Goal: Transaction & Acquisition: Book appointment/travel/reservation

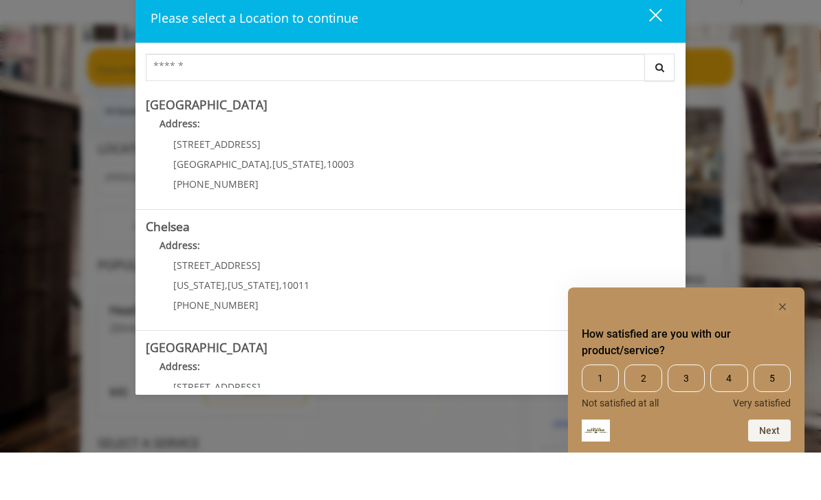
click at [780, 347] on rect "Hide survey" at bounding box center [782, 354] width 17 height 17
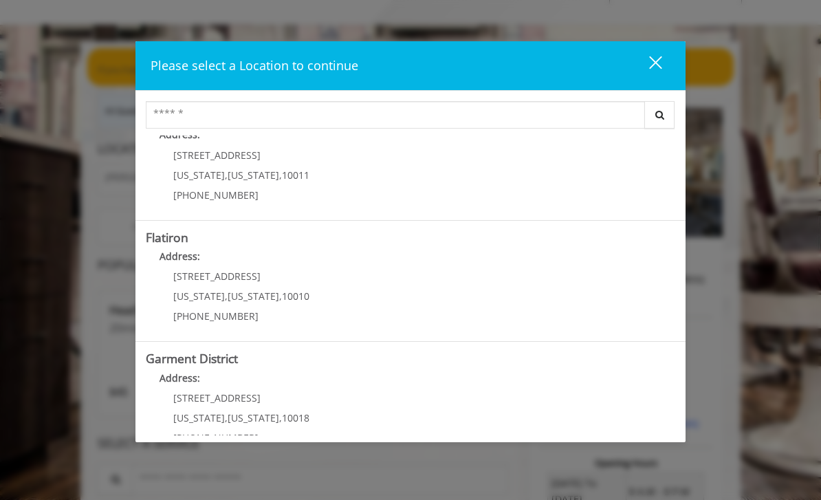
scroll to position [278, 0]
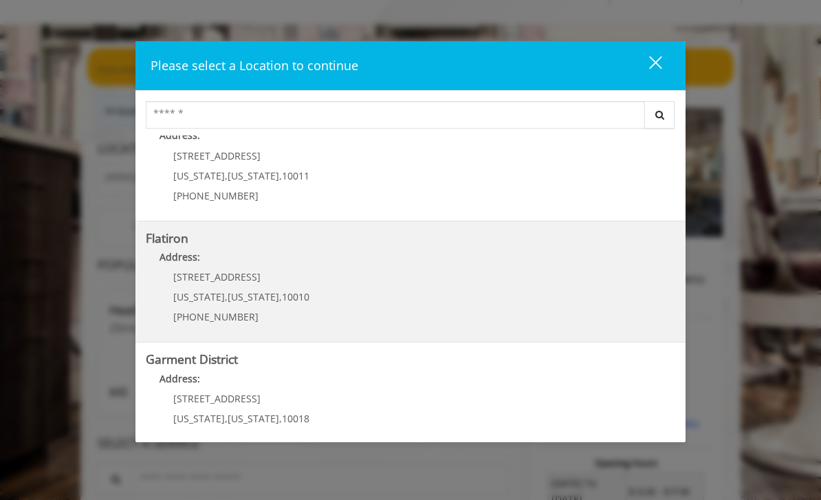
click at [188, 236] on b "Flatiron" at bounding box center [167, 238] width 43 height 17
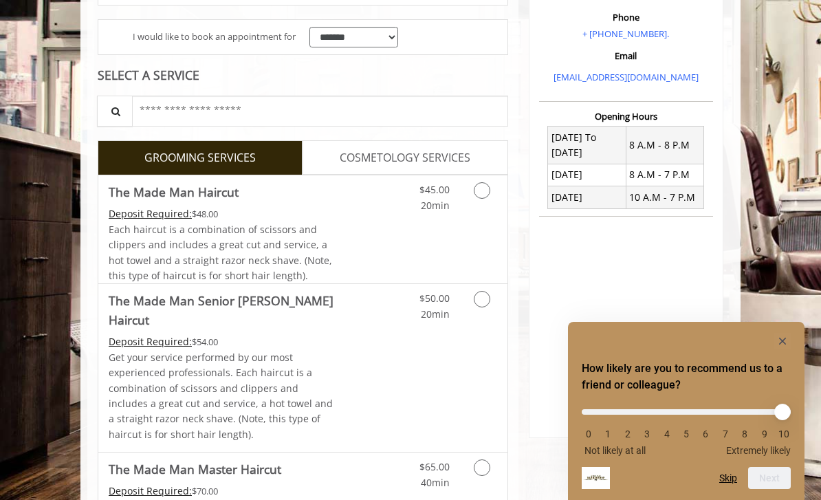
scroll to position [250, 0]
click at [488, 183] on icon "Grooming services" at bounding box center [482, 190] width 17 height 17
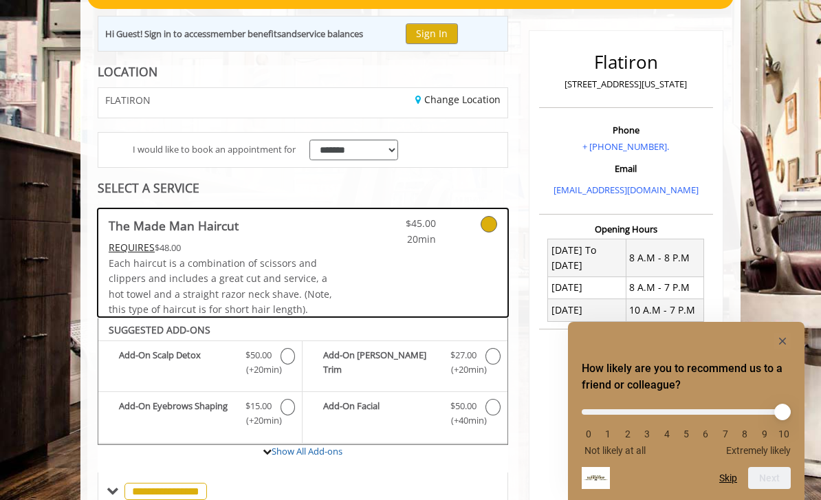
scroll to position [0, 0]
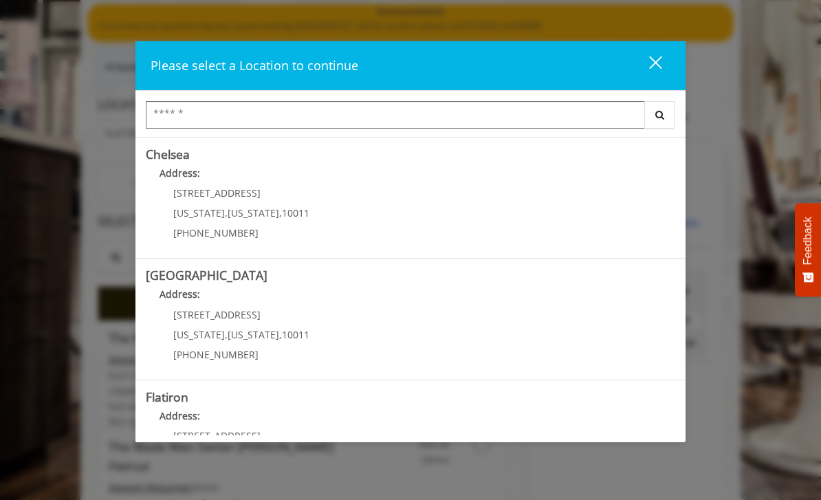
scroll to position [119, 0]
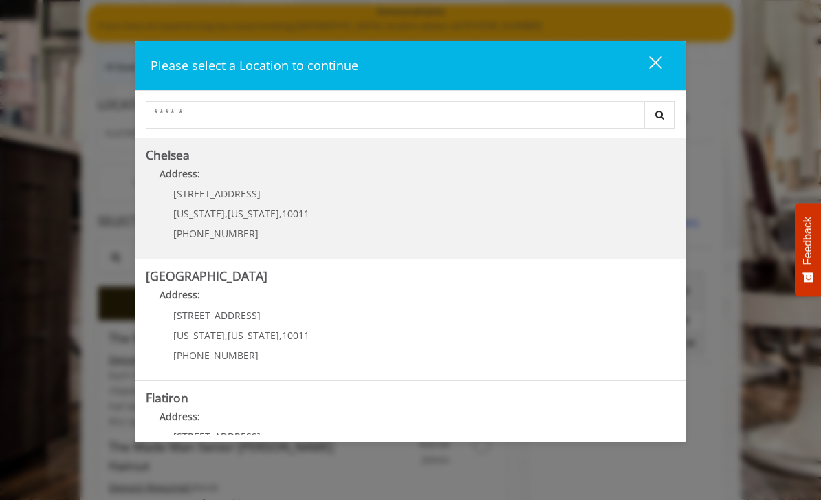
click at [197, 158] on h5 "Chelsea" at bounding box center [410, 155] width 529 height 13
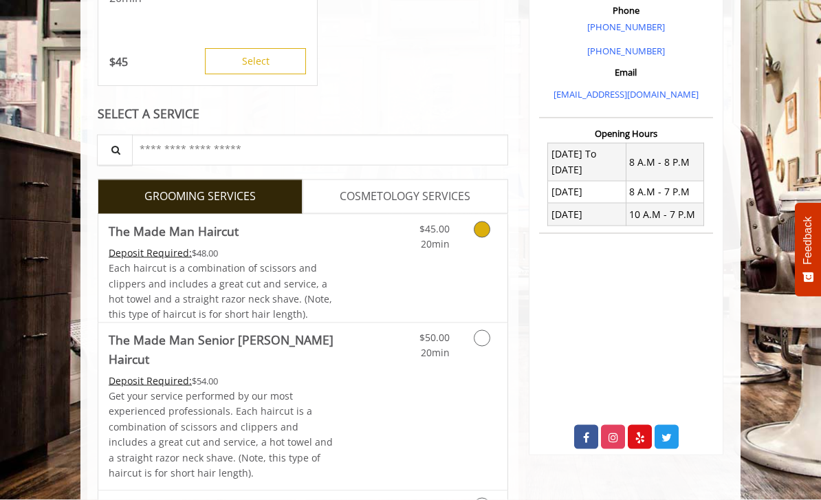
click at [488, 220] on link "Grooming services" at bounding box center [483, 234] width 26 height 38
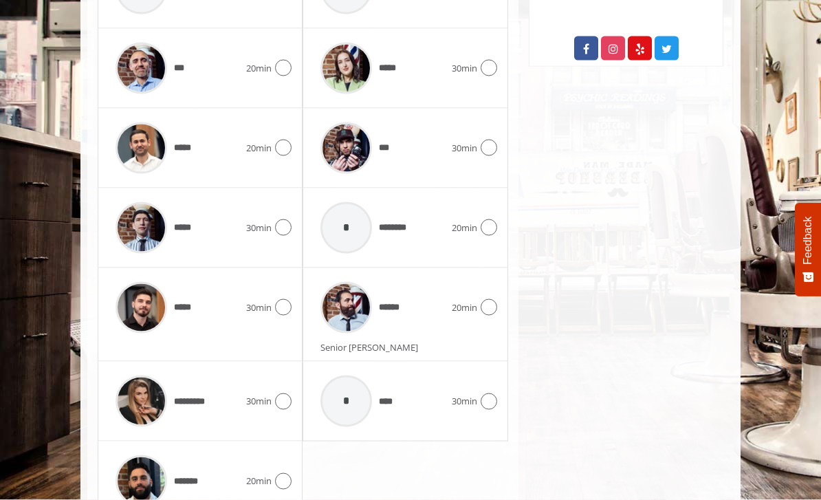
scroll to position [814, 0]
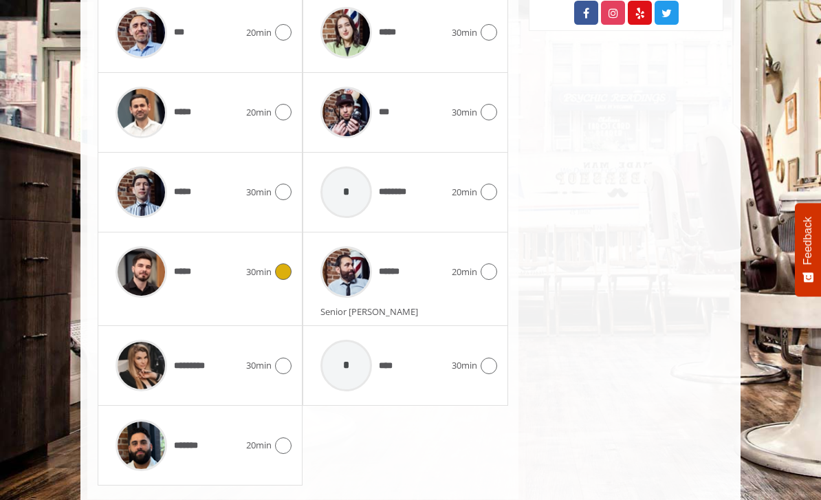
click at [290, 263] on icon at bounding box center [283, 271] width 17 height 17
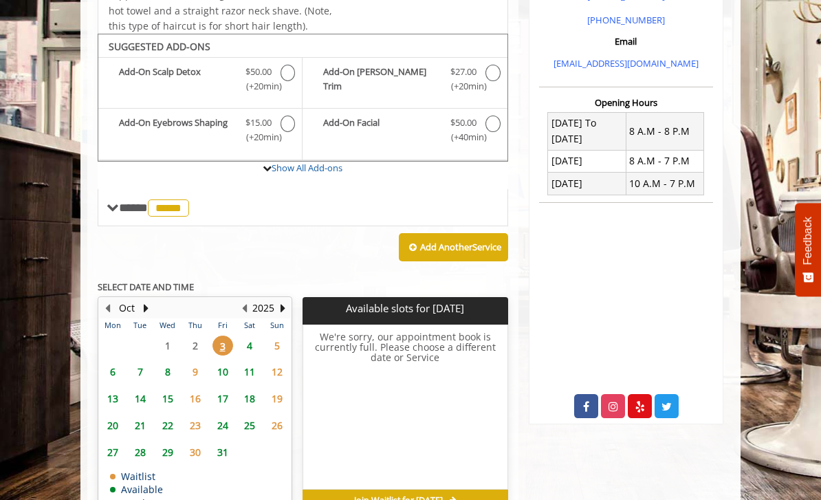
scroll to position [423, 0]
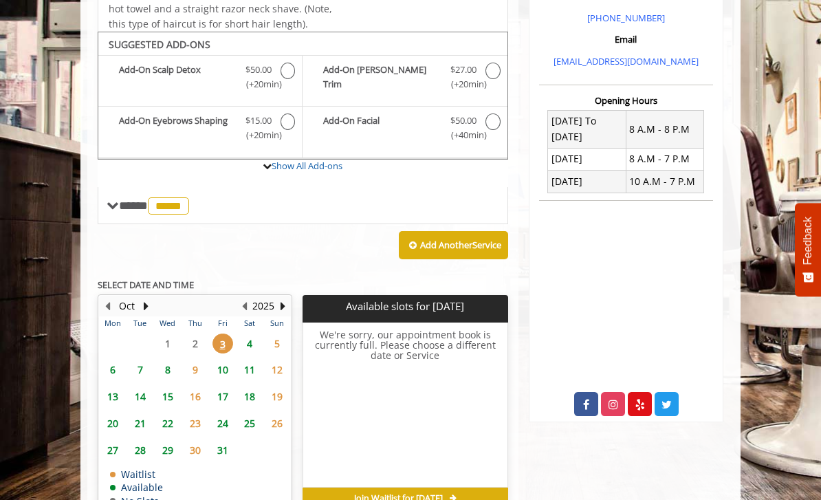
click at [250, 333] on span "4" at bounding box center [249, 343] width 21 height 20
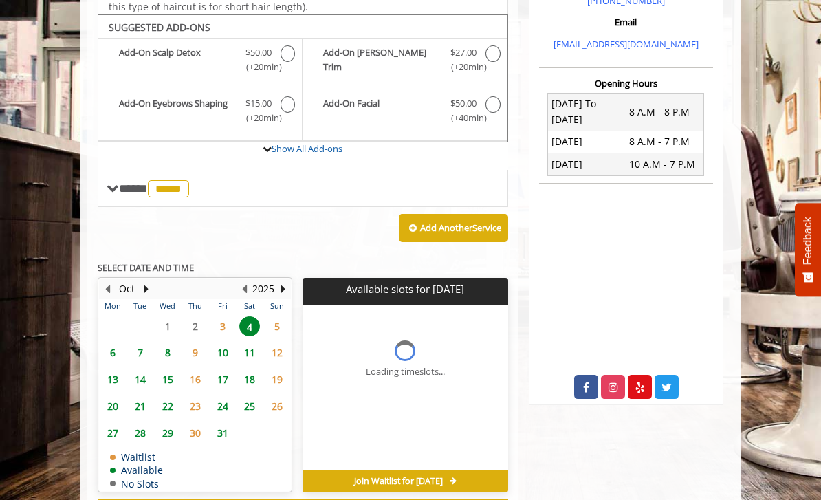
scroll to position [465, 0]
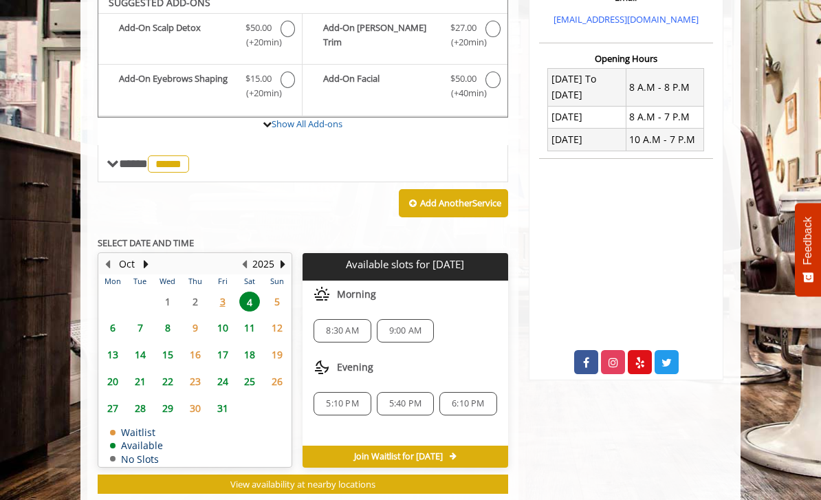
click at [410, 325] on span "9:00 AM" at bounding box center [405, 330] width 32 height 11
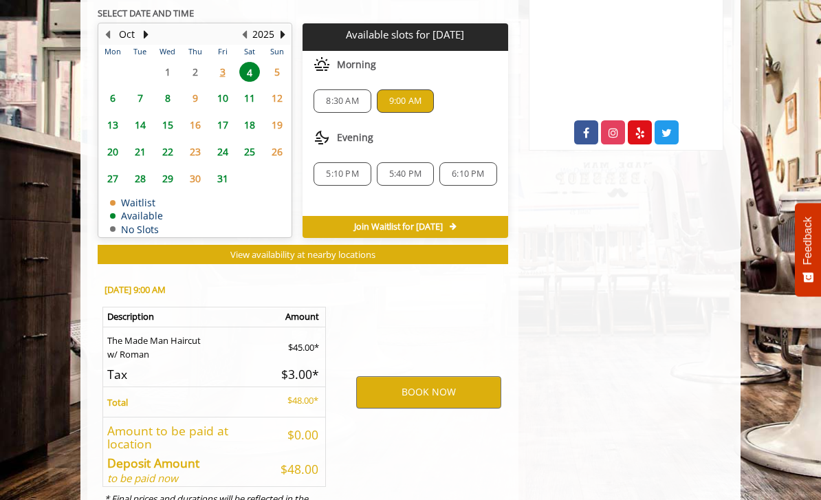
scroll to position [716, 0]
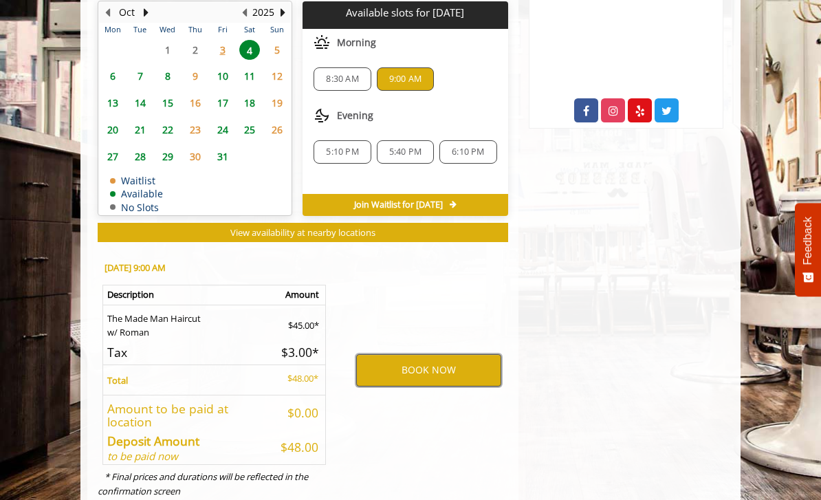
click at [435, 354] on button "BOOK NOW" at bounding box center [428, 370] width 145 height 32
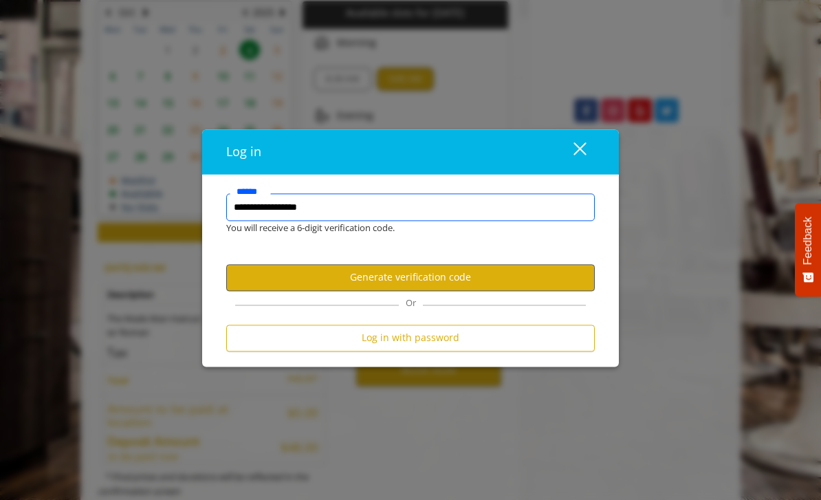
type input "**********"
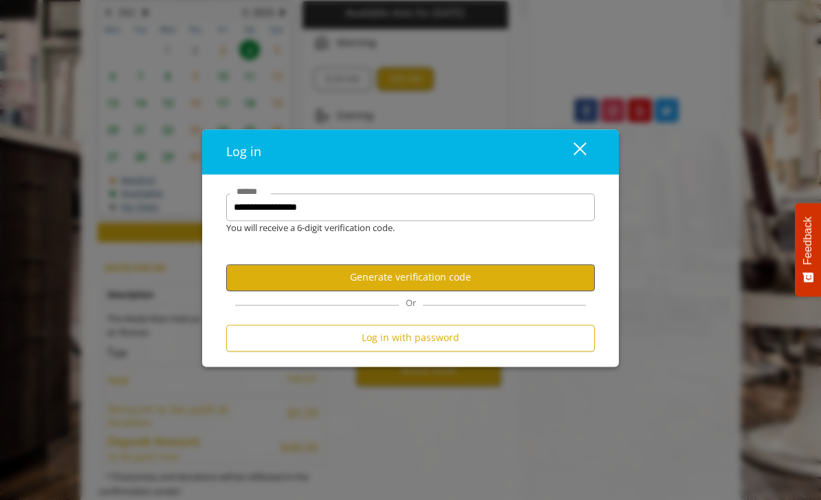
click at [421, 285] on button "Generate verification code" at bounding box center [410, 277] width 369 height 27
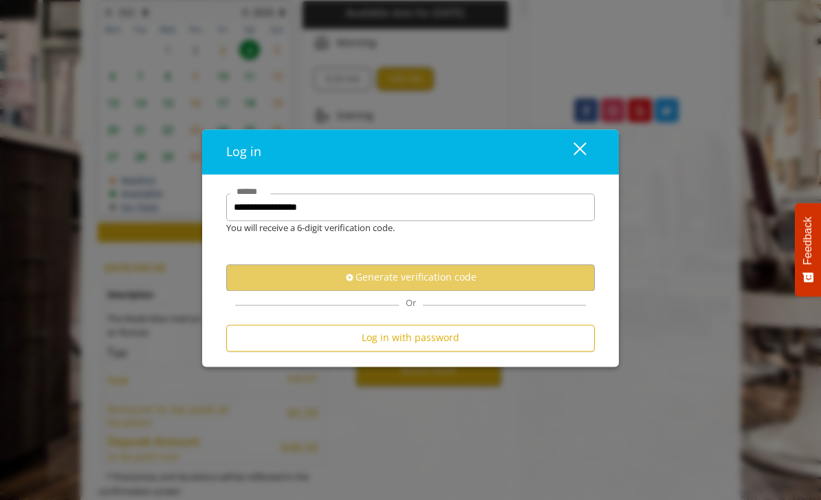
scroll to position [0, 0]
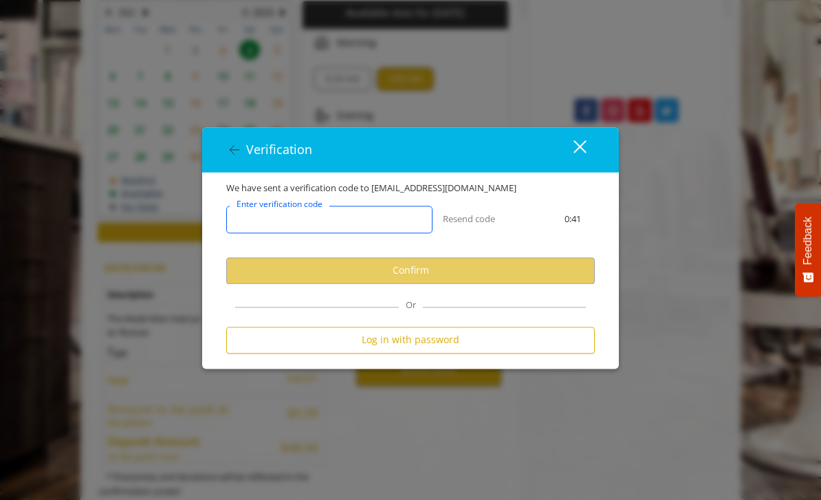
click at [375, 233] on input "Enter verification code" at bounding box center [329, 220] width 206 height 28
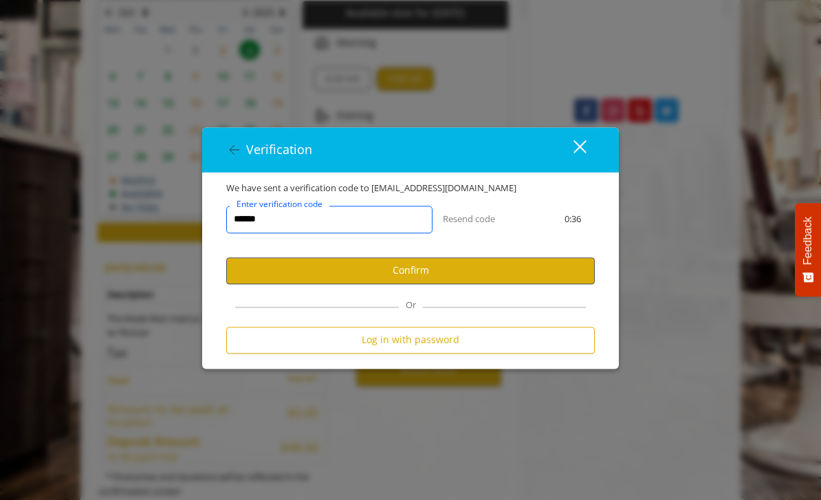
type input "******"
click at [404, 280] on button "Confirm" at bounding box center [410, 270] width 369 height 27
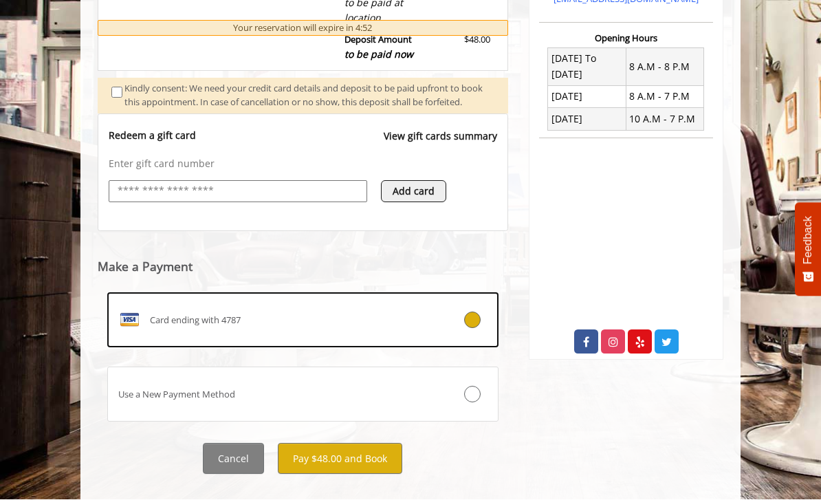
scroll to position [485, 0]
click at [340, 462] on button "Pay $48.00 and Book" at bounding box center [340, 458] width 124 height 31
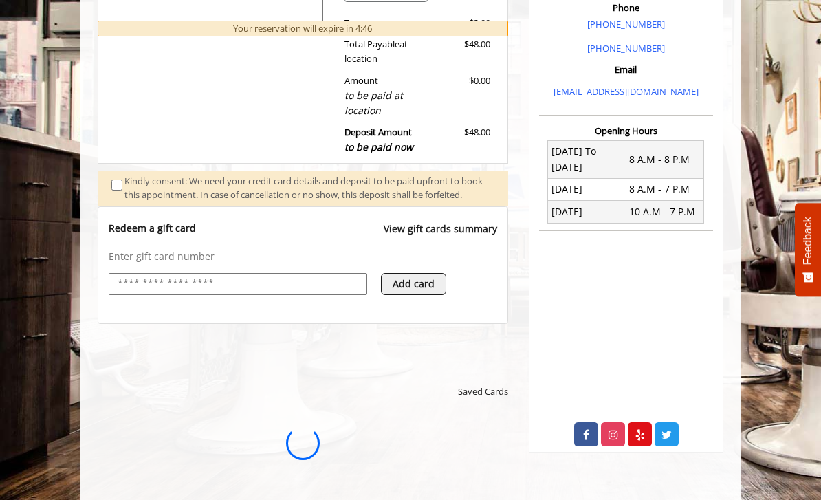
scroll to position [0, 0]
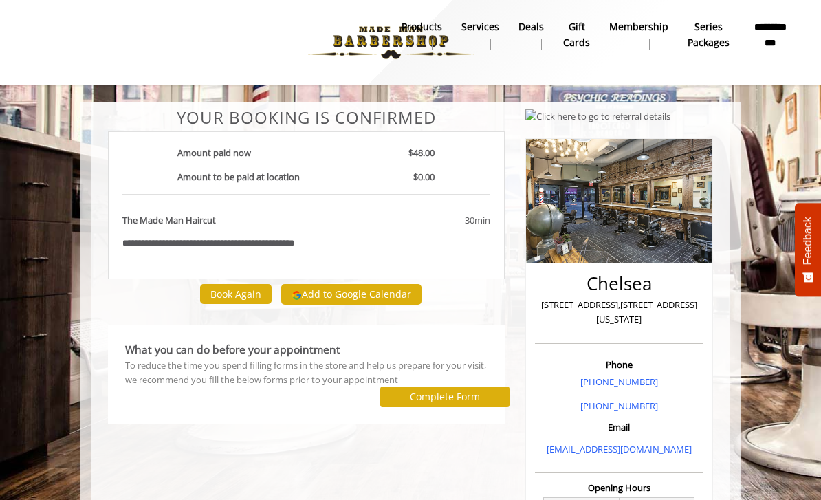
click at [433, 391] on label "Complete Form" at bounding box center [445, 396] width 70 height 11
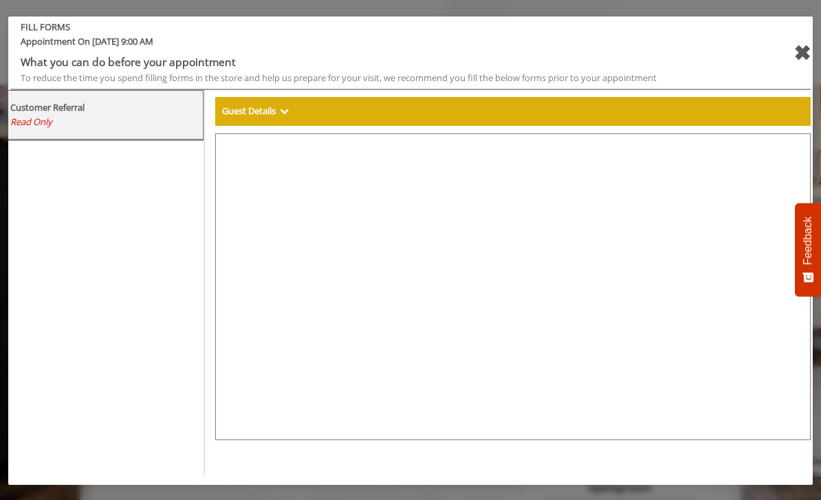
select select "***"
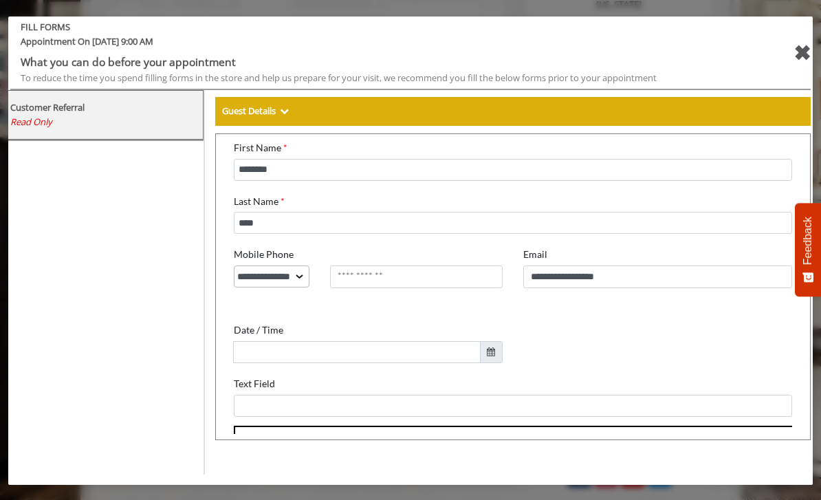
scroll to position [109, 0]
click at [261, 356] on body "**********" at bounding box center [506, 235] width 582 height 423
click at [435, 415] on span "4" at bounding box center [440, 413] width 27 height 27
type input "**********"
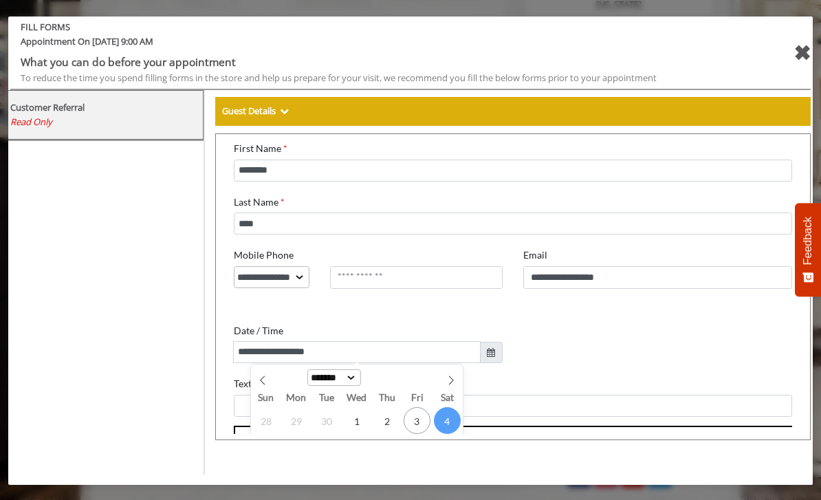
scroll to position [0, 0]
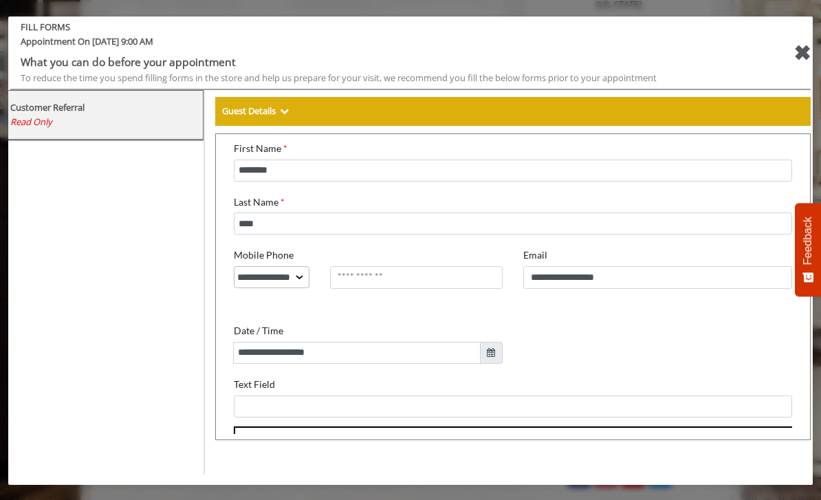
click at [255, 307] on div "**********" at bounding box center [361, 301] width 289 height 129
click at [802, 51] on div "✖" at bounding box center [801, 52] width 17 height 33
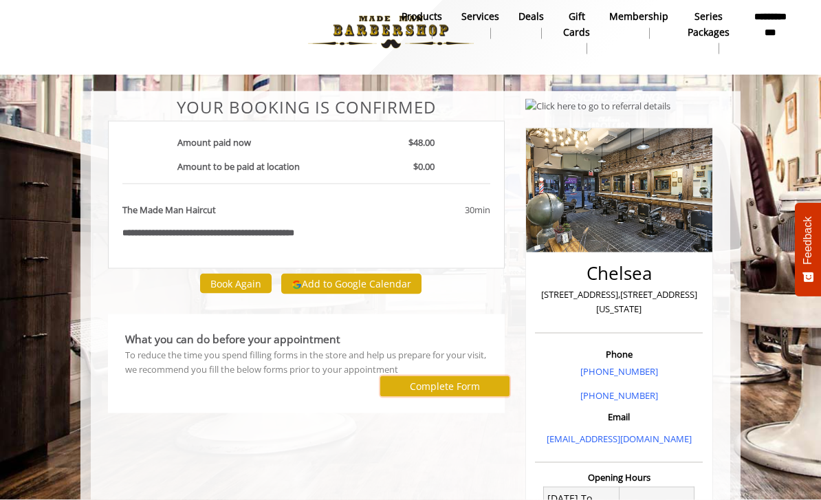
scroll to position [0, 0]
